Goal: Communication & Community: Participate in discussion

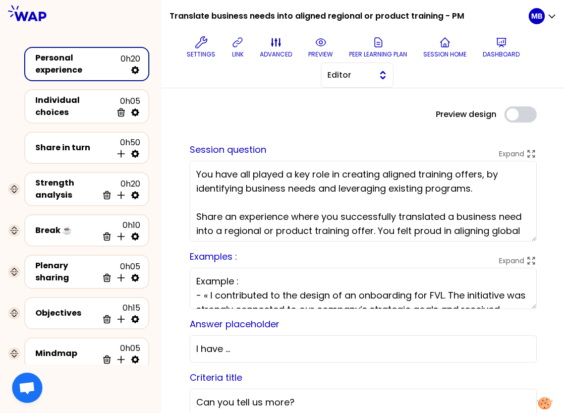
click at [335, 76] on span "Editor" at bounding box center [349, 75] width 45 height 12
click at [343, 120] on span "Facilitator" at bounding box center [363, 116] width 43 height 12
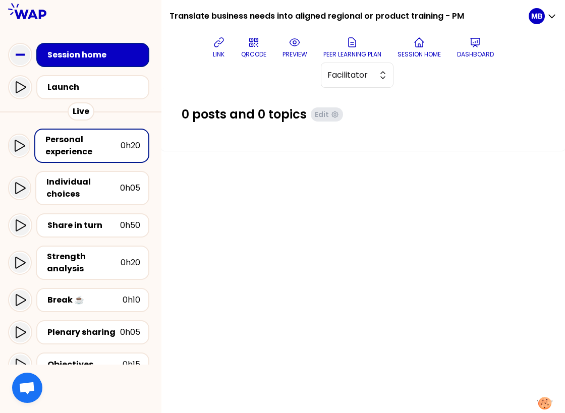
click at [108, 58] on div "Session home" at bounding box center [95, 55] width 97 height 12
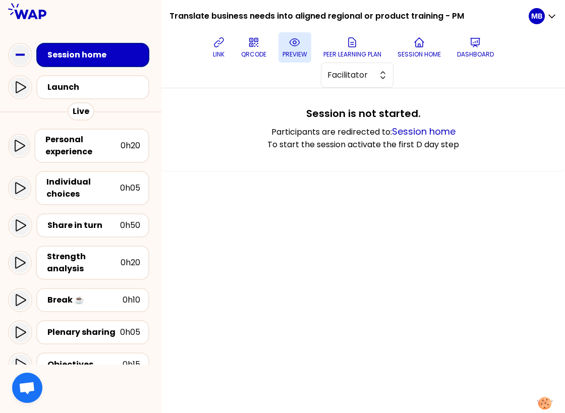
click at [292, 45] on icon at bounding box center [295, 42] width 10 height 7
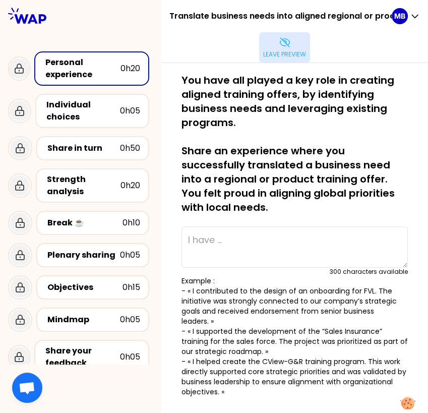
click at [294, 44] on button "Leave preview" at bounding box center [284, 47] width 51 height 30
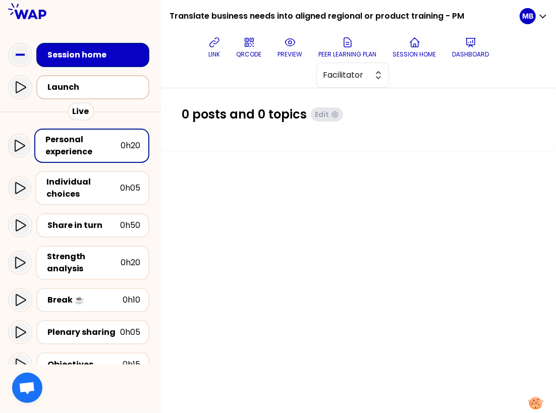
click at [91, 93] on div "Launch" at bounding box center [95, 87] width 97 height 12
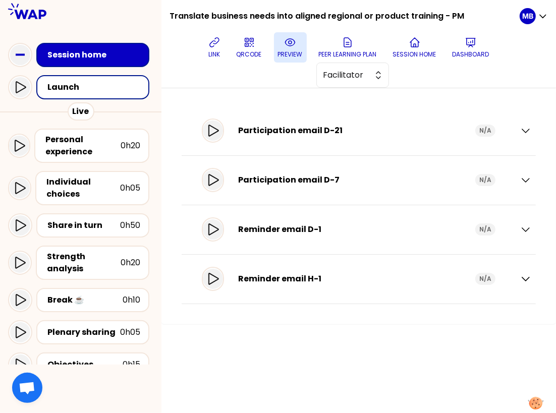
click at [292, 53] on p "preview" at bounding box center [290, 54] width 25 height 8
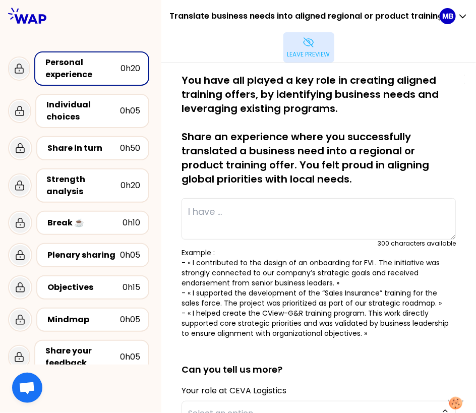
click at [319, 50] on p "Leave preview" at bounding box center [309, 54] width 43 height 8
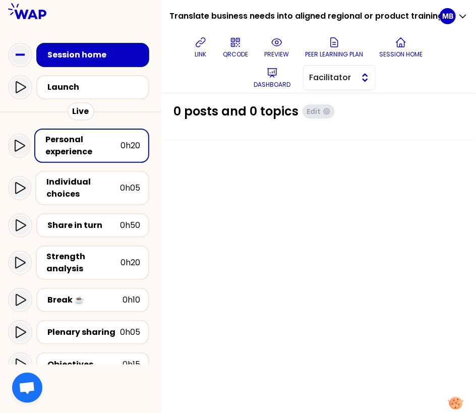
click at [359, 77] on button "Facilitator" at bounding box center [339, 77] width 73 height 25
click at [355, 105] on span "Editor" at bounding box center [345, 103] width 43 height 12
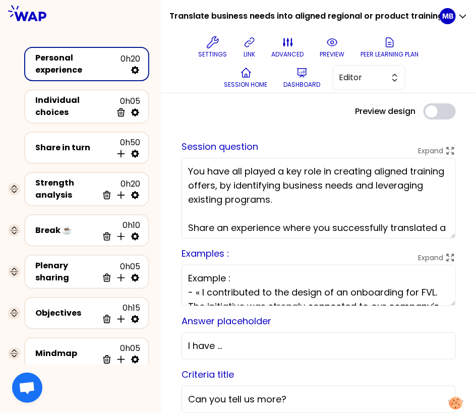
click at [226, 277] on textarea "Example : - « I contributed to the design of an onboarding for FVL. The initiat…" at bounding box center [319, 285] width 274 height 41
type textarea "Examples: - « I contributed to the design of an onboarding for FVL. The initiat…"
click at [329, 52] on p "preview" at bounding box center [332, 54] width 25 height 8
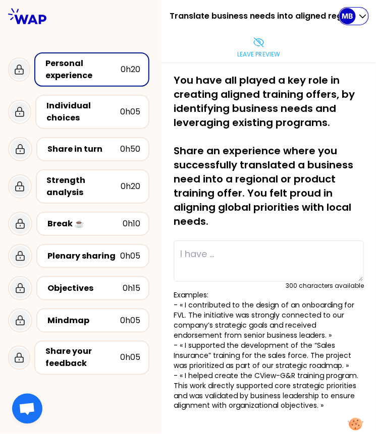
click at [350, 18] on p "MB" at bounding box center [347, 16] width 11 height 10
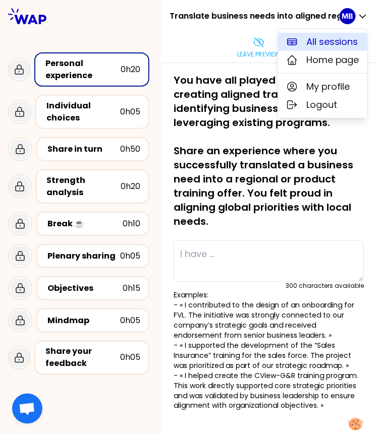
click at [320, 43] on span "All sessions" at bounding box center [332, 42] width 52 height 14
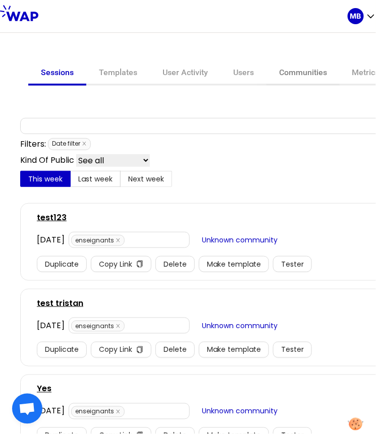
click at [290, 74] on link "Communities" at bounding box center [302, 74] width 73 height 24
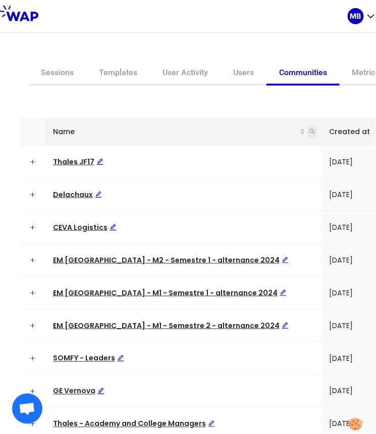
click at [309, 131] on icon "search" at bounding box center [312, 132] width 6 height 6
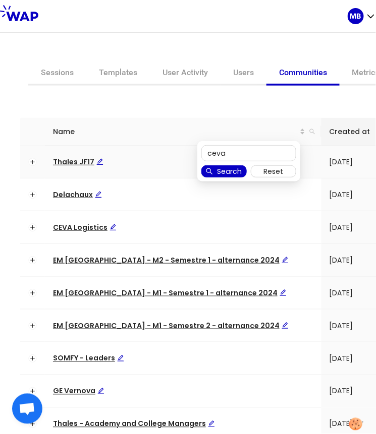
type input "ceva"
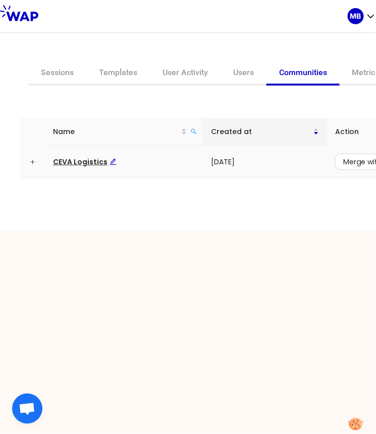
click at [78, 163] on span "CEVA Logistics" at bounding box center [85, 162] width 64 height 10
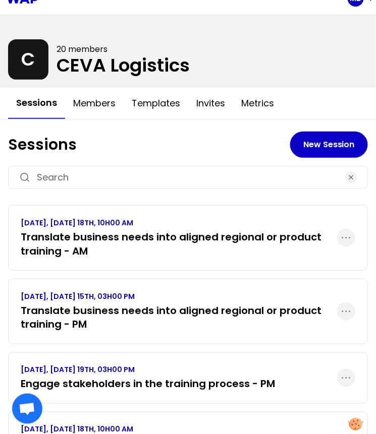
scroll to position [14, 0]
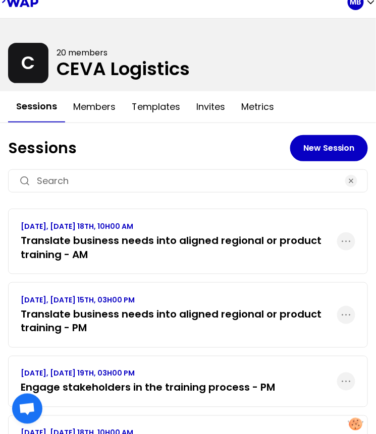
click at [284, 241] on h3 "Translate business needs into aligned regional or product training - AM" at bounding box center [179, 248] width 316 height 28
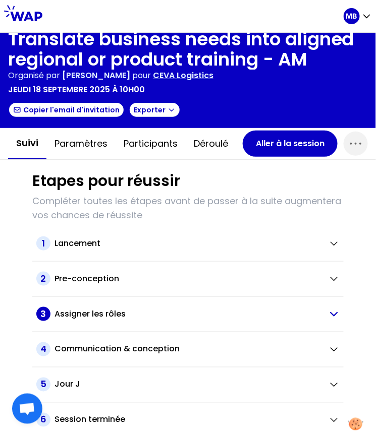
click at [89, 312] on h2 "Assigner les rôles" at bounding box center [89, 314] width 71 height 12
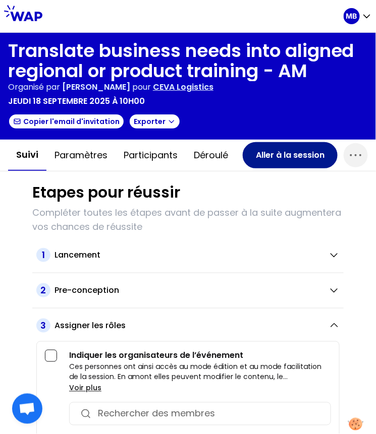
click at [267, 159] on button "Aller à la session" at bounding box center [290, 155] width 95 height 26
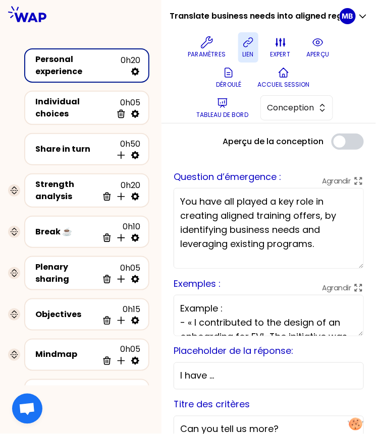
click at [246, 48] on button "lien" at bounding box center [248, 47] width 20 height 30
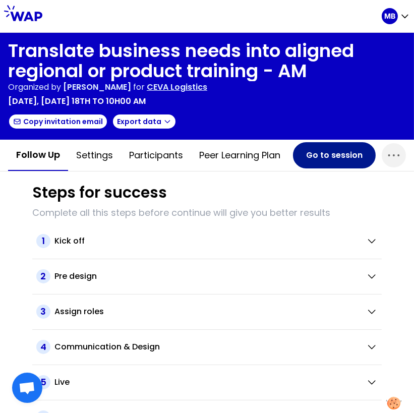
click at [326, 159] on button "Go to session" at bounding box center [334, 155] width 83 height 26
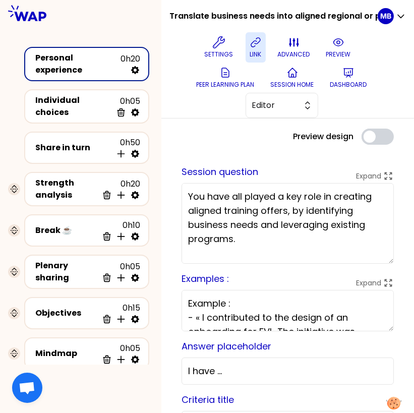
click at [252, 39] on icon at bounding box center [256, 42] width 12 height 12
